Goal: Check status: Check status

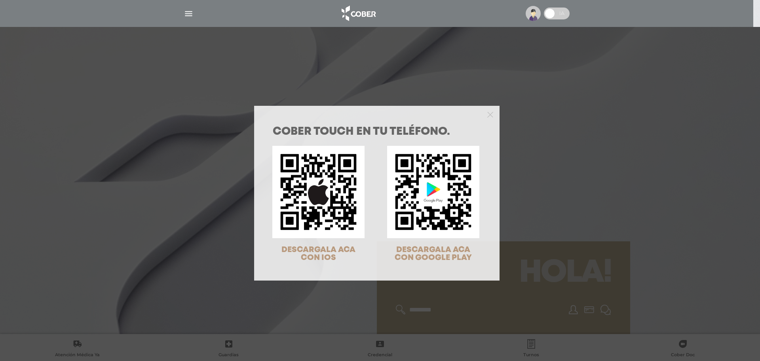
click at [535, 77] on div "COBER TOUCH en tu teléfono. DESCARGALA ACA CON IOS DESCARGALA ACA CON GOOGLE PL…" at bounding box center [380, 180] width 760 height 361
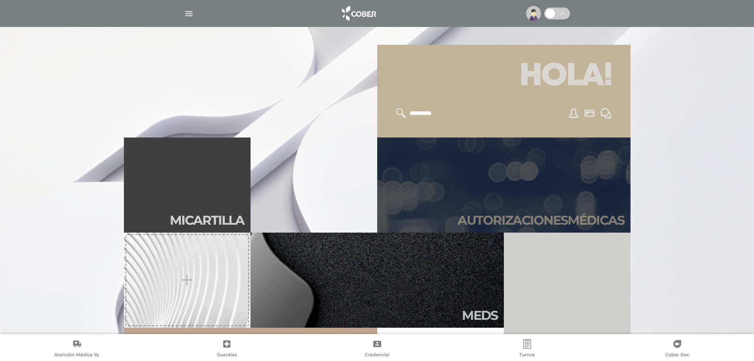
scroll to position [198, 0]
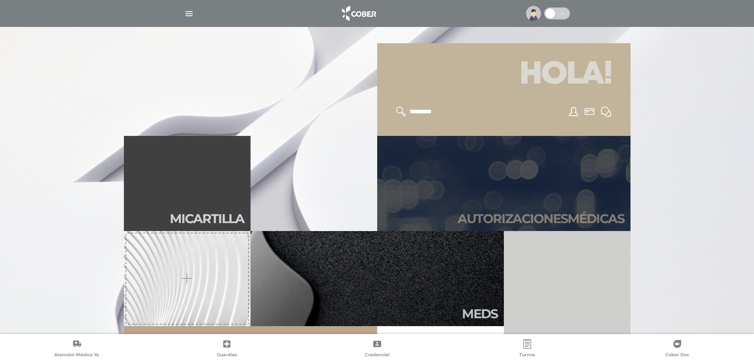
click at [532, 160] on link "Autori zaciones médicas" at bounding box center [503, 183] width 253 height 95
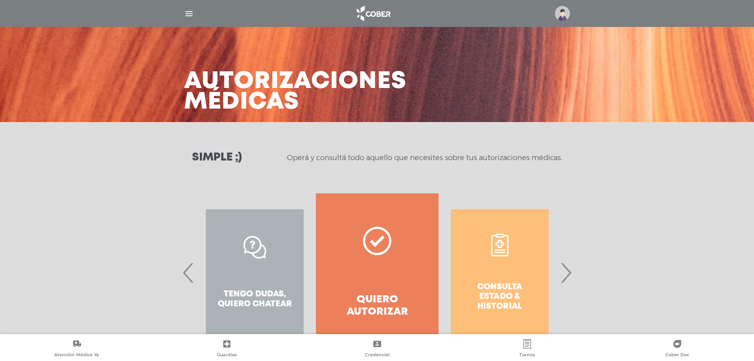
click at [561, 269] on span "›" at bounding box center [565, 272] width 15 height 43
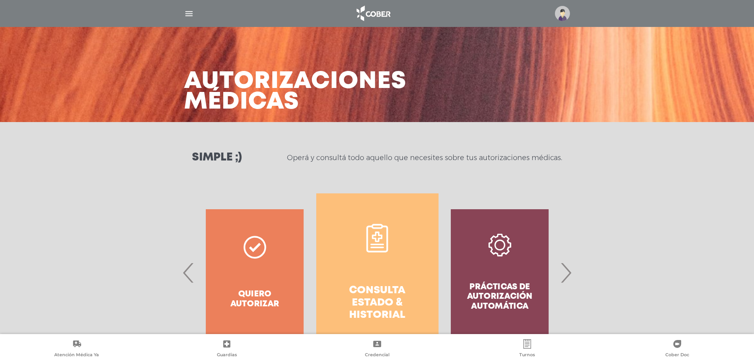
click at [401, 262] on link "Consulta estado & historial" at bounding box center [377, 272] width 122 height 158
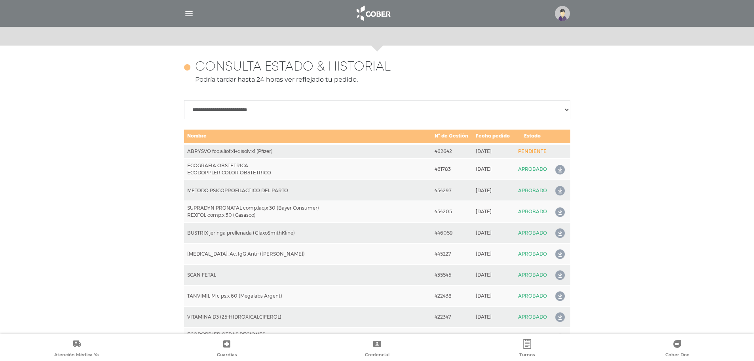
scroll to position [351, 0]
